Goal: Download file/media

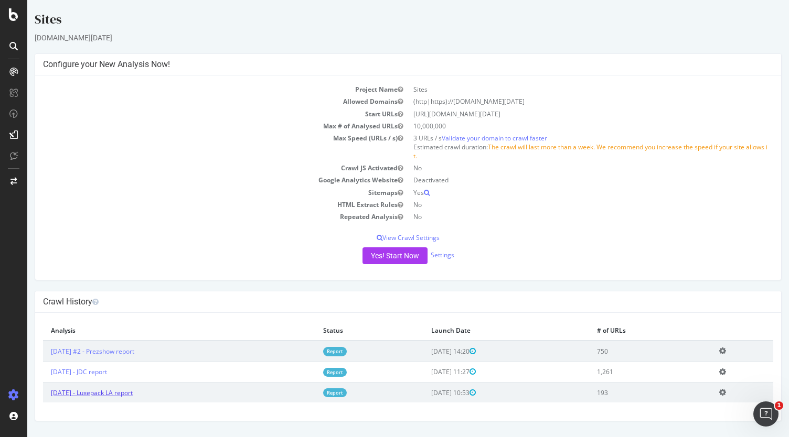
click at [133, 393] on link "[DATE] - Luxepack LA report" at bounding box center [92, 392] width 82 height 9
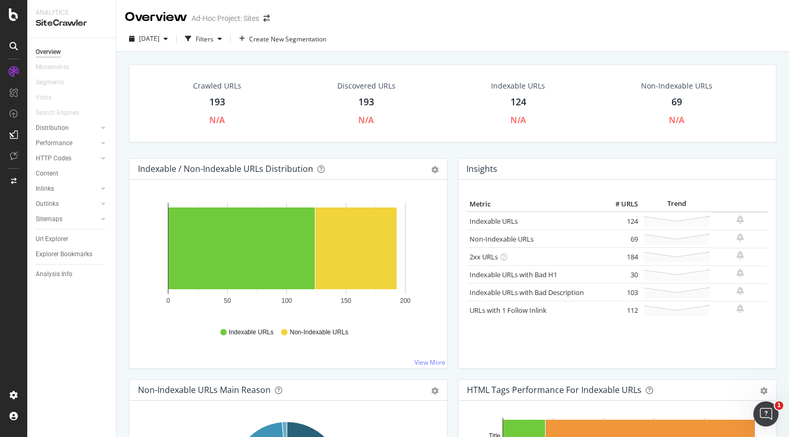
click at [215, 80] on div "Crawled URLs 193 N/A" at bounding box center [216, 103] width 69 height 56
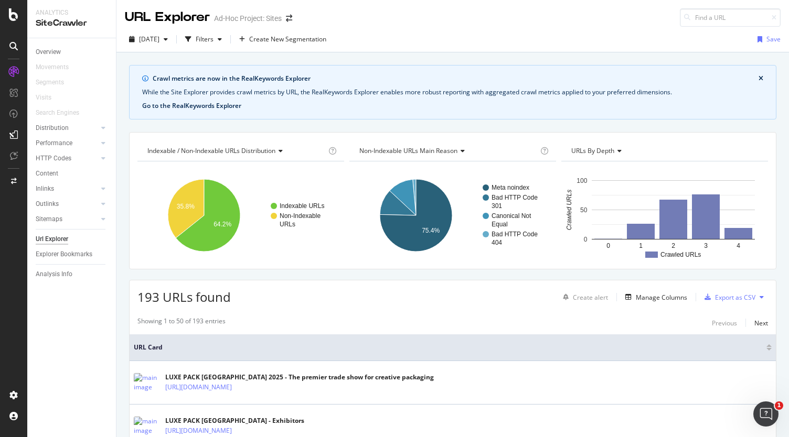
click at [220, 104] on button "Go to the RealKeywords Explorer" at bounding box center [191, 105] width 99 height 9
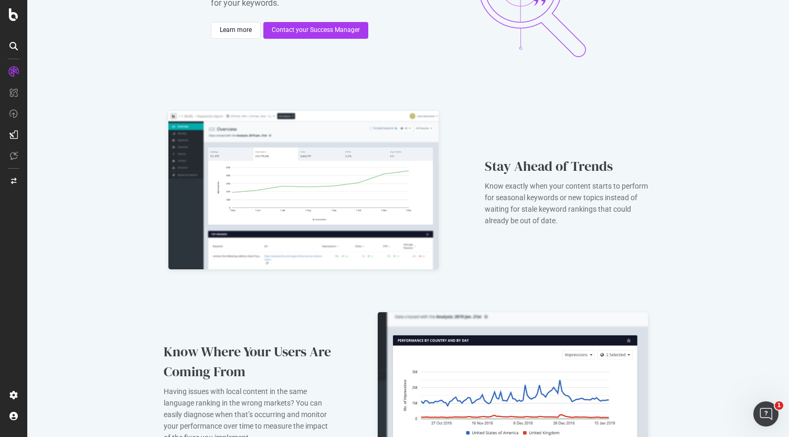
scroll to position [142, 0]
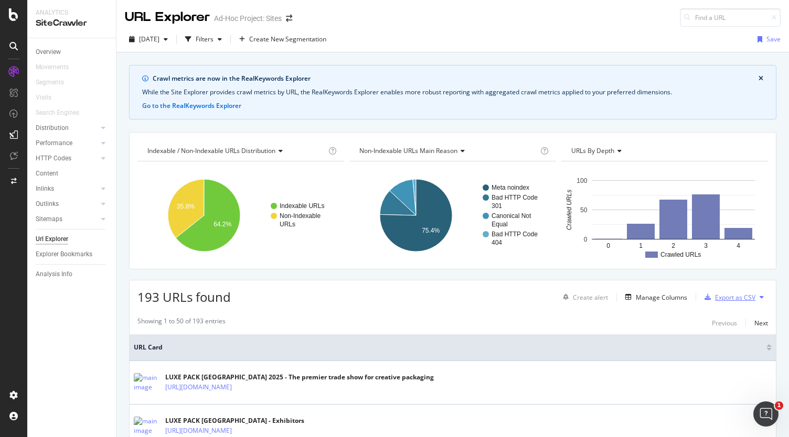
click at [722, 300] on div "Export as CSV" at bounding box center [727, 297] width 55 height 16
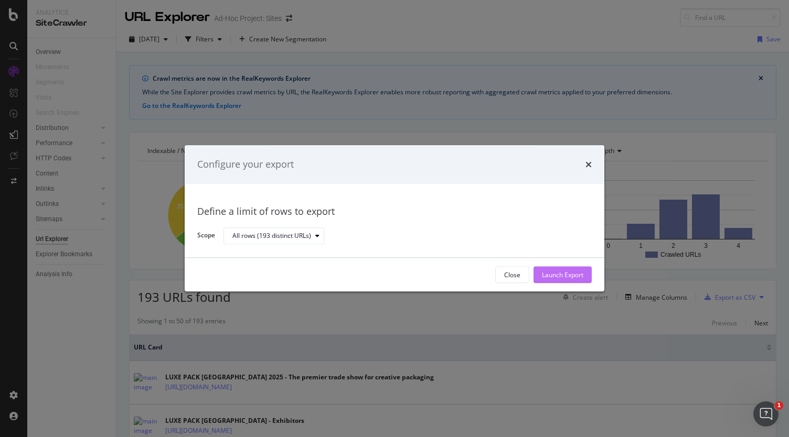
click at [576, 277] on div "Launch Export" at bounding box center [562, 275] width 41 height 9
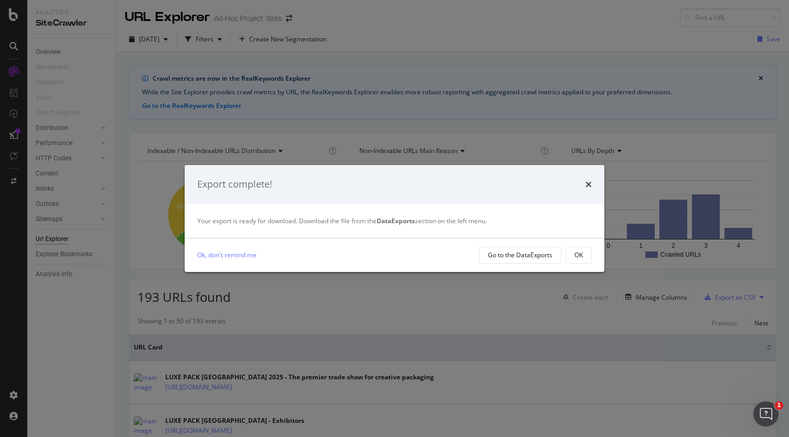
click at [587, 189] on div "times" at bounding box center [588, 185] width 6 height 14
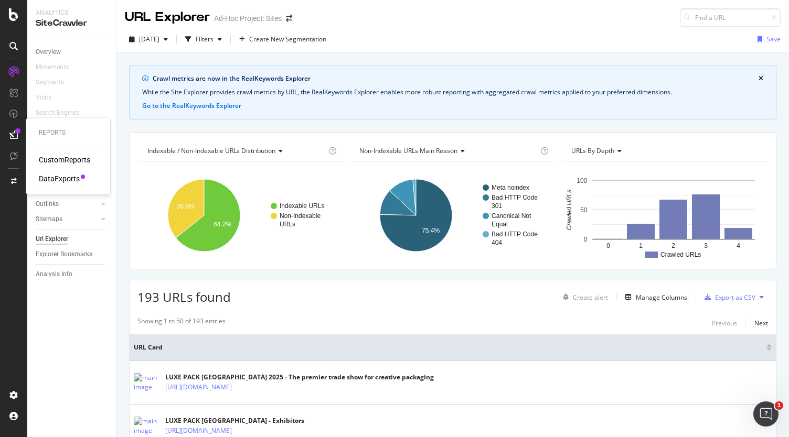
click at [62, 179] on div "DataExports" at bounding box center [59, 179] width 41 height 10
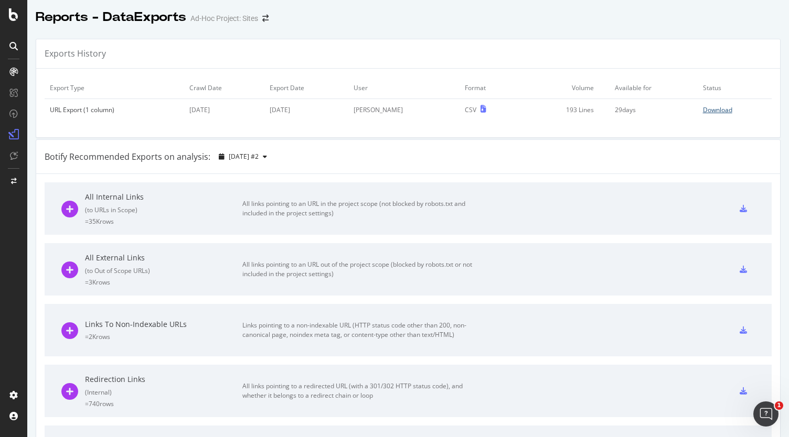
click at [703, 108] on div "Download" at bounding box center [717, 109] width 29 height 9
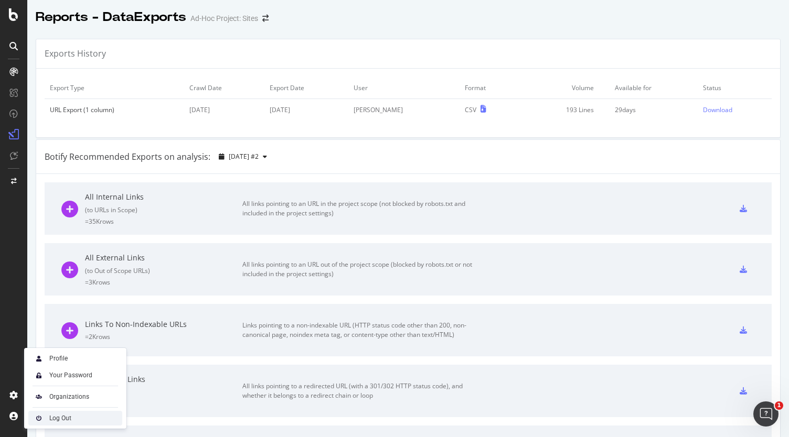
click at [49, 415] on div "Log Out" at bounding box center [60, 418] width 22 height 8
